Goal: Task Accomplishment & Management: Manage account settings

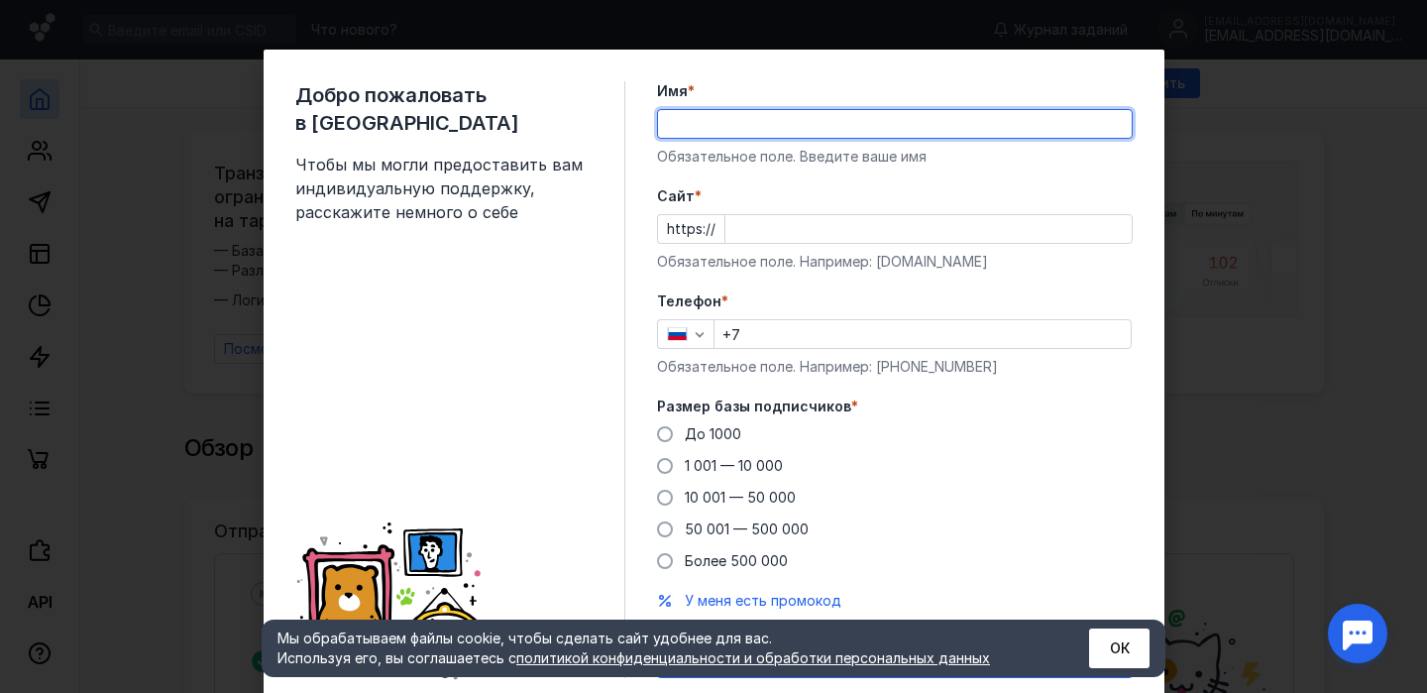
click at [739, 130] on input "Имя *" at bounding box center [895, 124] width 474 height 28
type input "[PERSON_NAME]"
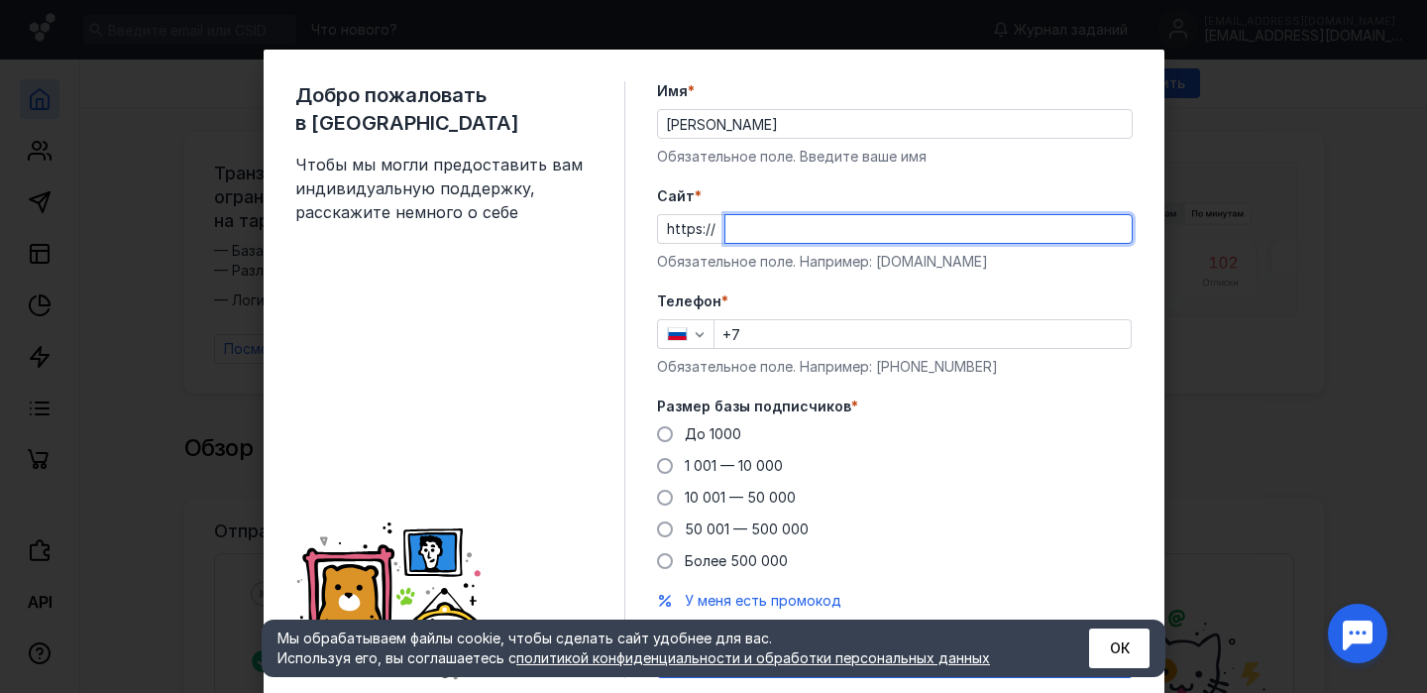
click at [748, 240] on input "Cайт *" at bounding box center [928, 229] width 406 height 28
type input "[DOMAIN_NAME]"
click at [773, 334] on input "+7" at bounding box center [923, 334] width 416 height 28
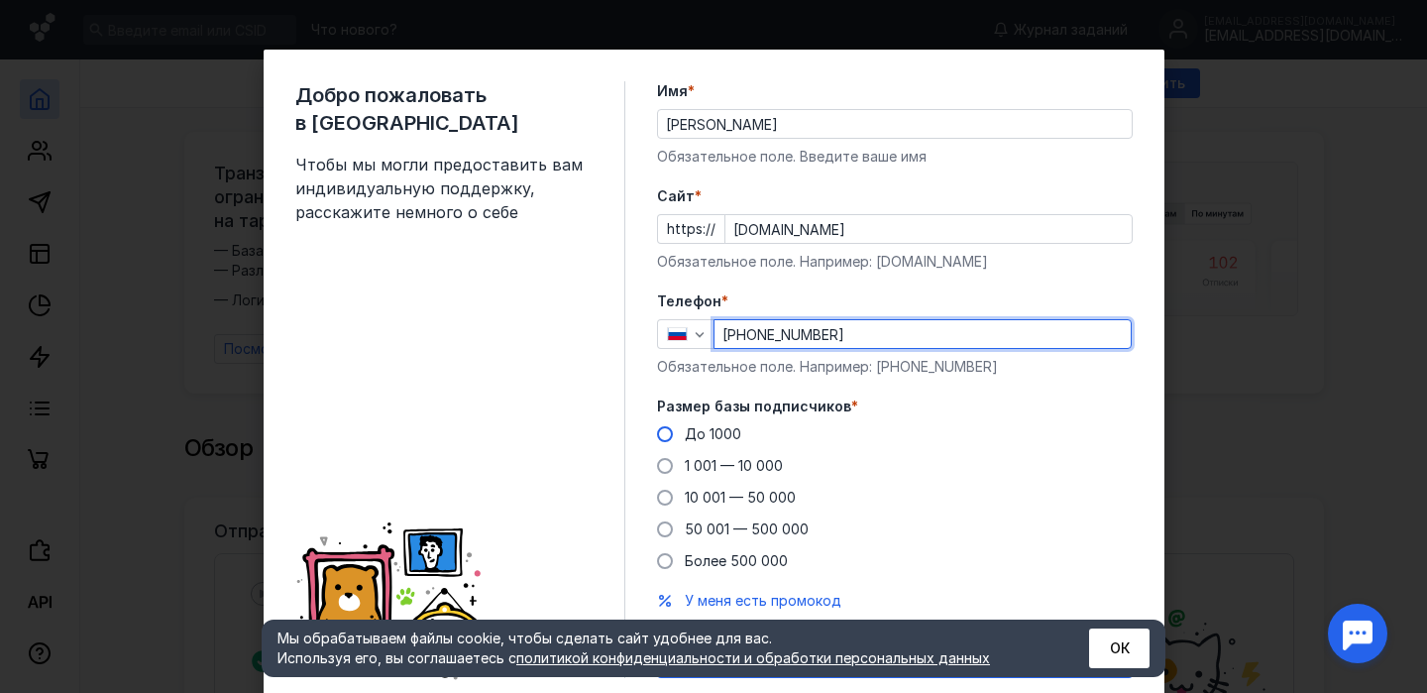
type input "[PHONE_NUMBER]"
click at [674, 429] on label "До 1000" at bounding box center [699, 434] width 84 height 20
click at [0, 0] on input "До 1000" at bounding box center [0, 0] width 0 height 0
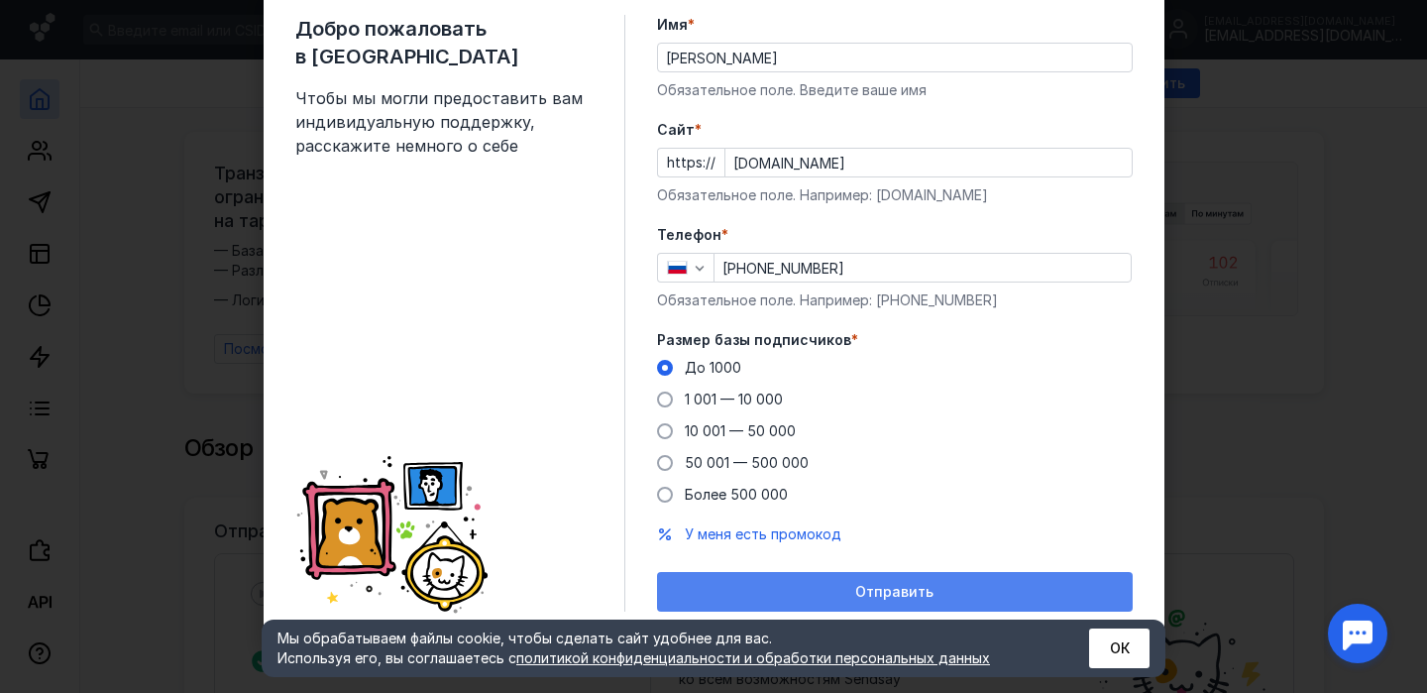
click at [905, 600] on span "Отправить" at bounding box center [894, 592] width 78 height 17
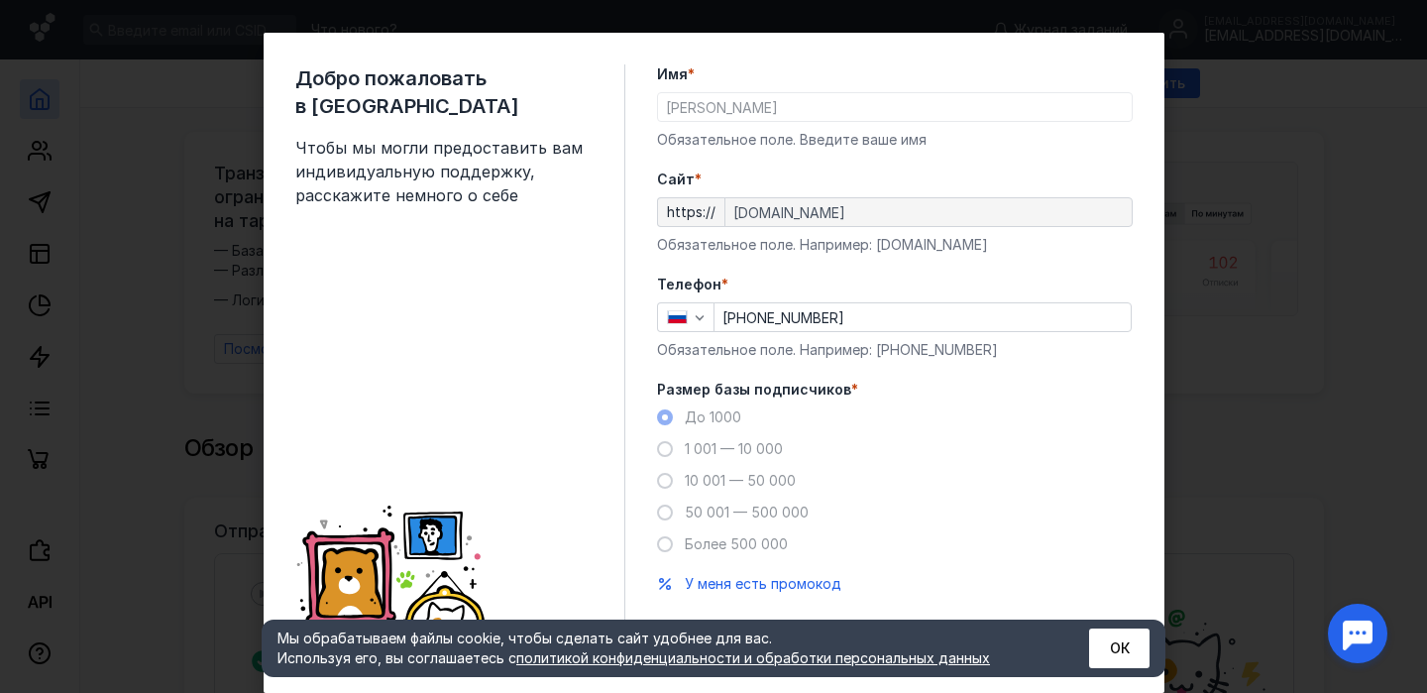
scroll to position [0, 0]
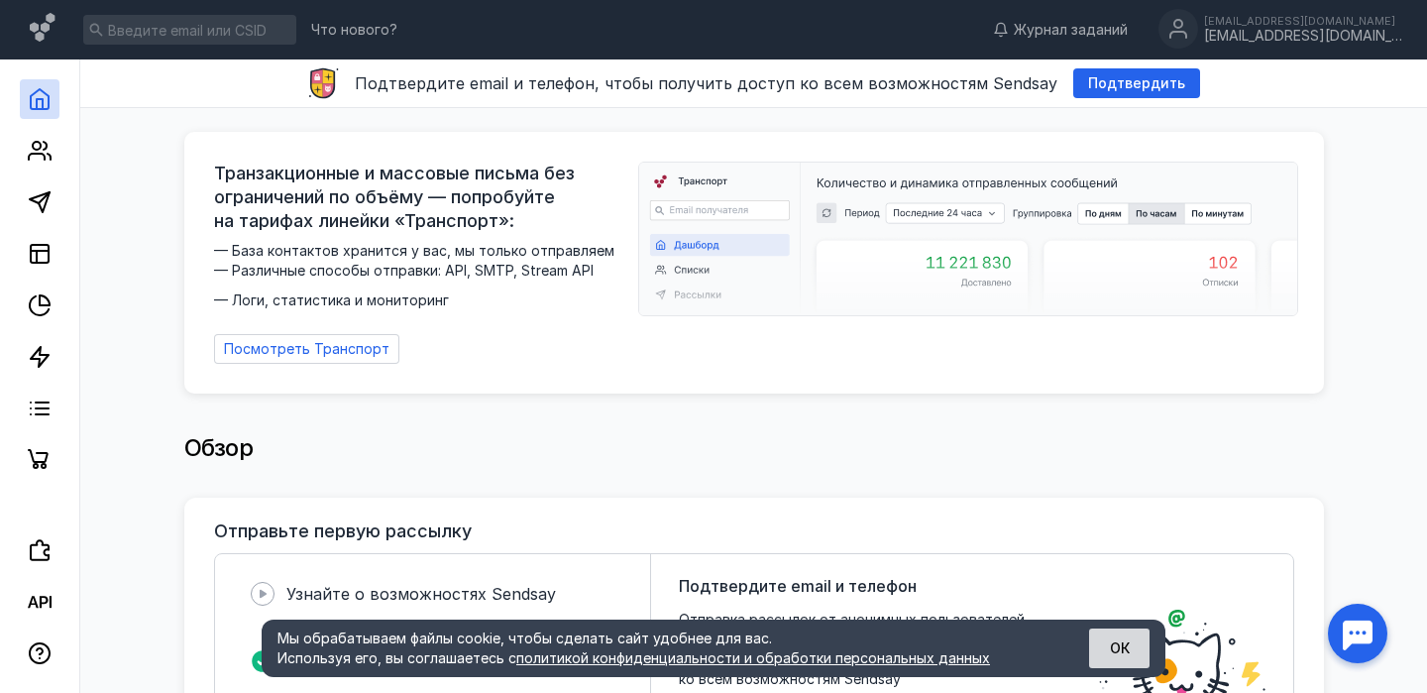
click at [1122, 643] on button "ОК" at bounding box center [1119, 648] width 60 height 40
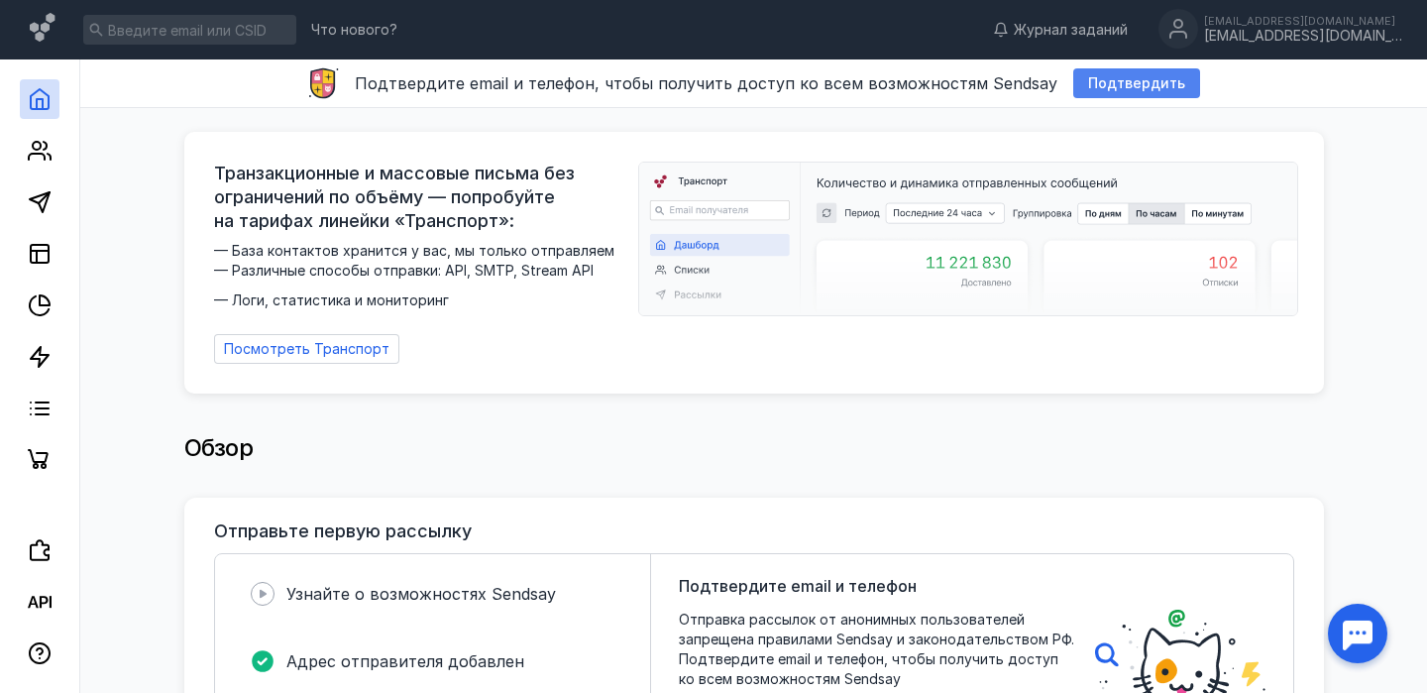
click at [1110, 86] on span "Подтвердить" at bounding box center [1136, 83] width 97 height 17
click at [42, 191] on icon at bounding box center [40, 202] width 24 height 24
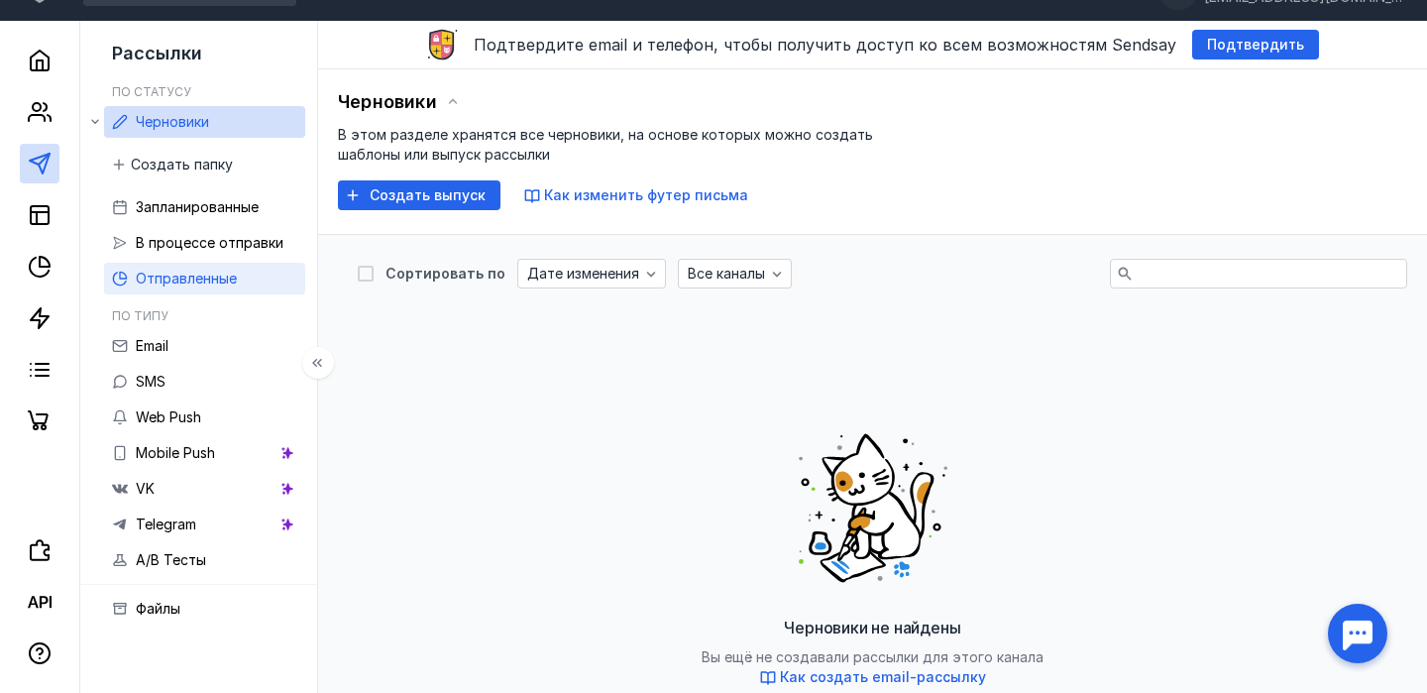
scroll to position [78, 0]
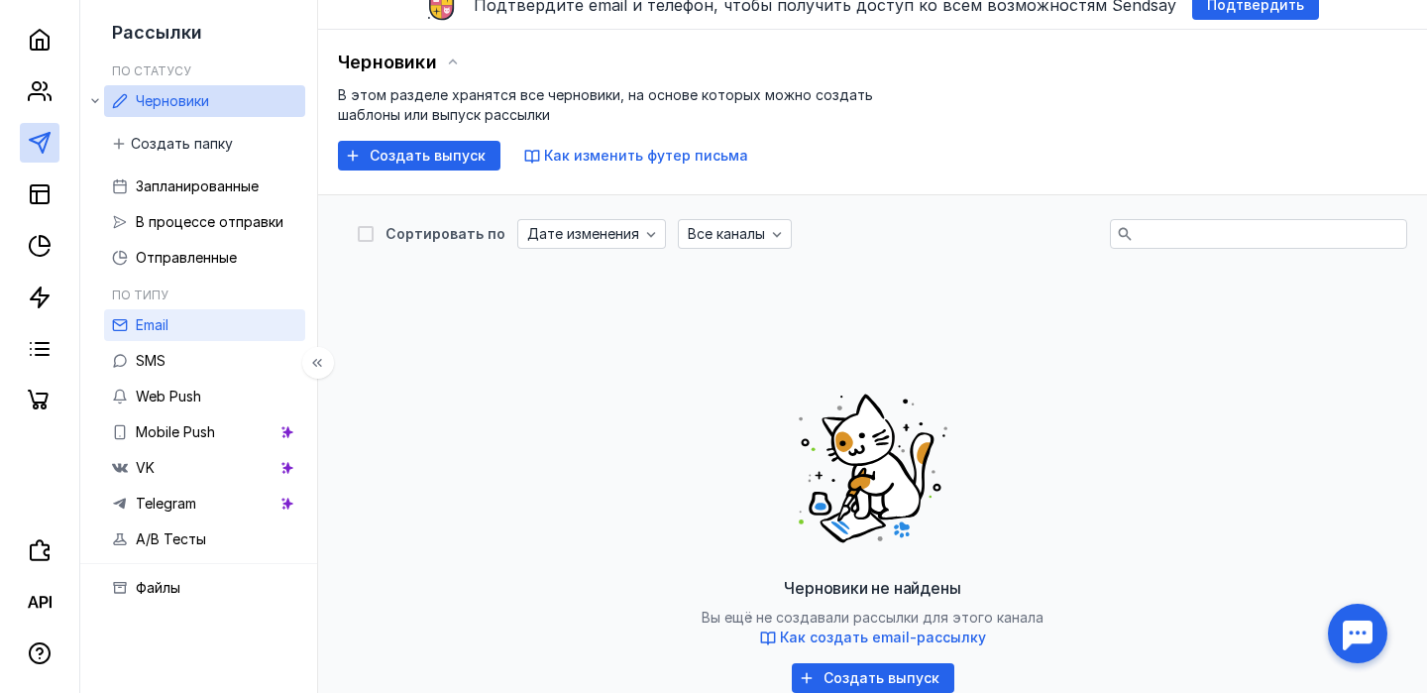
click at [186, 318] on link "Email" at bounding box center [204, 325] width 201 height 32
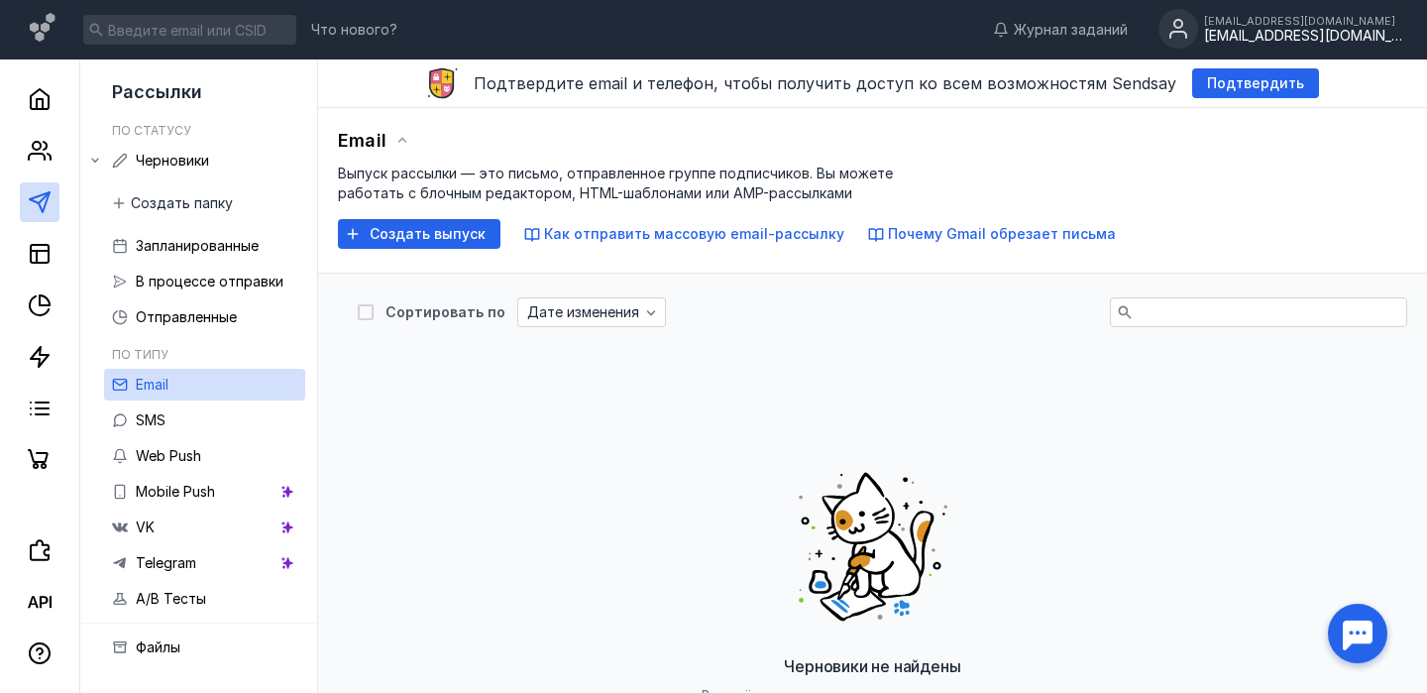
click at [1309, 28] on div "[EMAIL_ADDRESS][DOMAIN_NAME]" at bounding box center [1303, 36] width 198 height 17
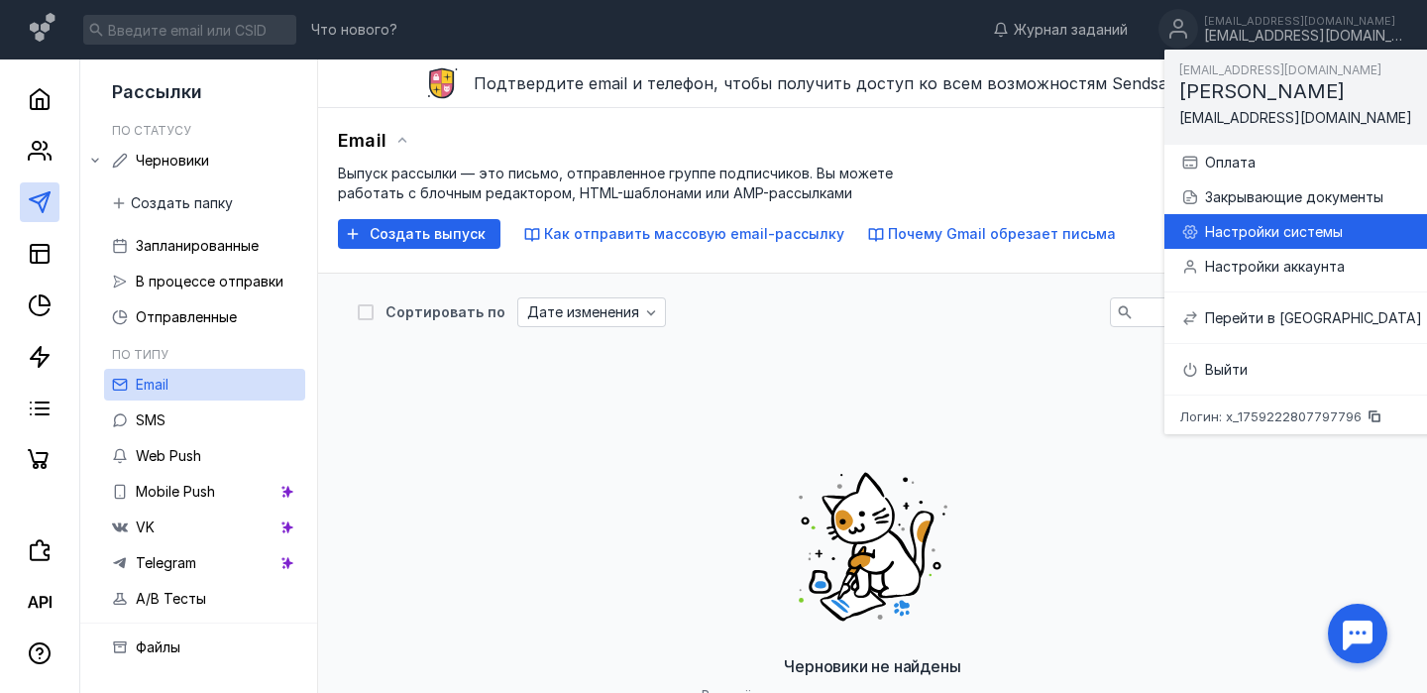
click at [1269, 232] on div "Настройки системы" at bounding box center [1313, 232] width 217 height 20
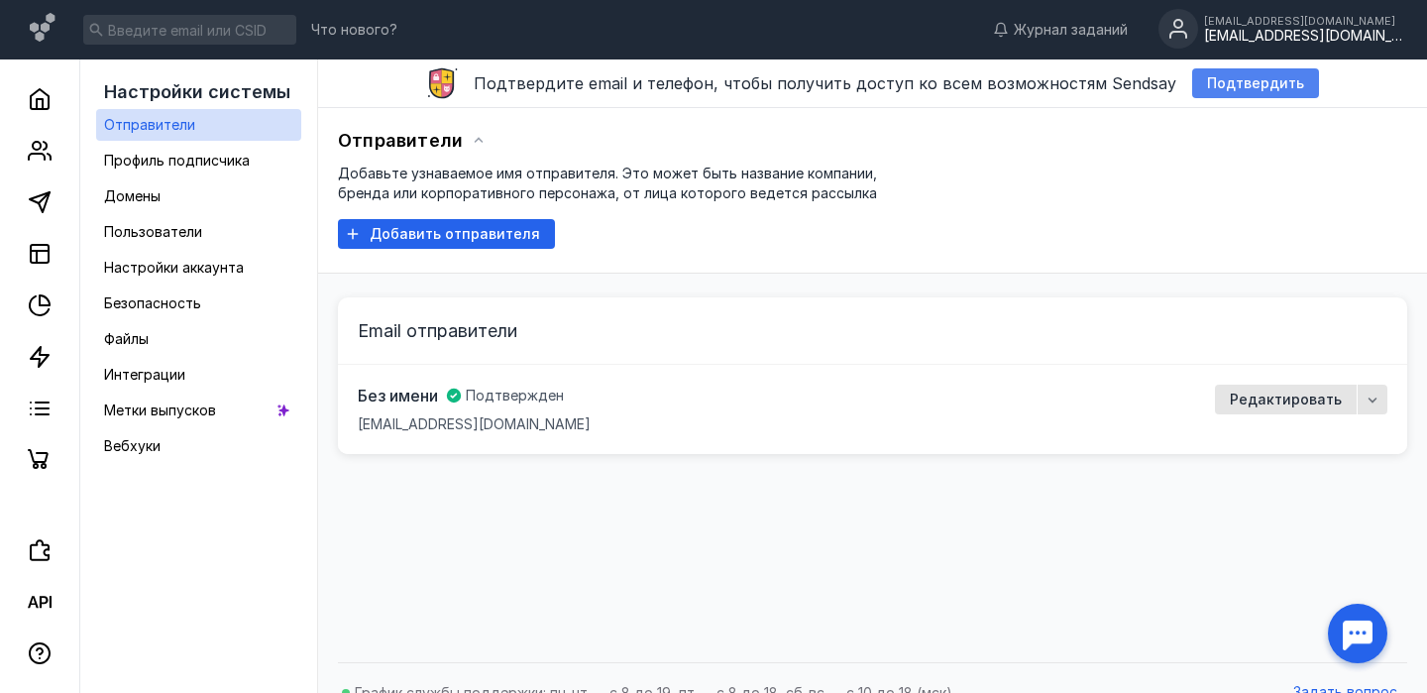
click at [1237, 73] on div "Подтвердить" at bounding box center [1255, 83] width 127 height 30
